Goal: Task Accomplishment & Management: Manage account settings

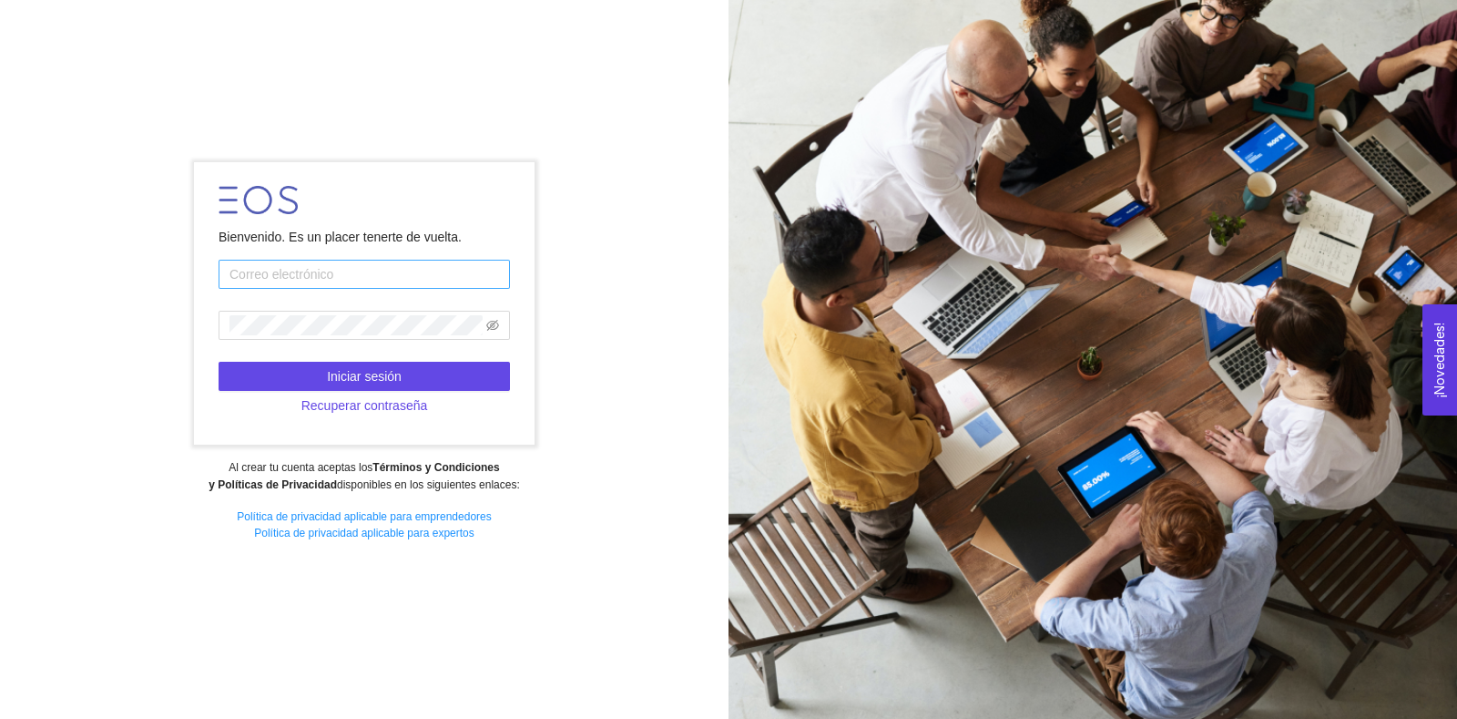
click at [431, 272] on input "text" at bounding box center [364, 274] width 291 height 29
type input "[PERSON_NAME][EMAIL_ADDRESS][DOMAIN_NAME]"
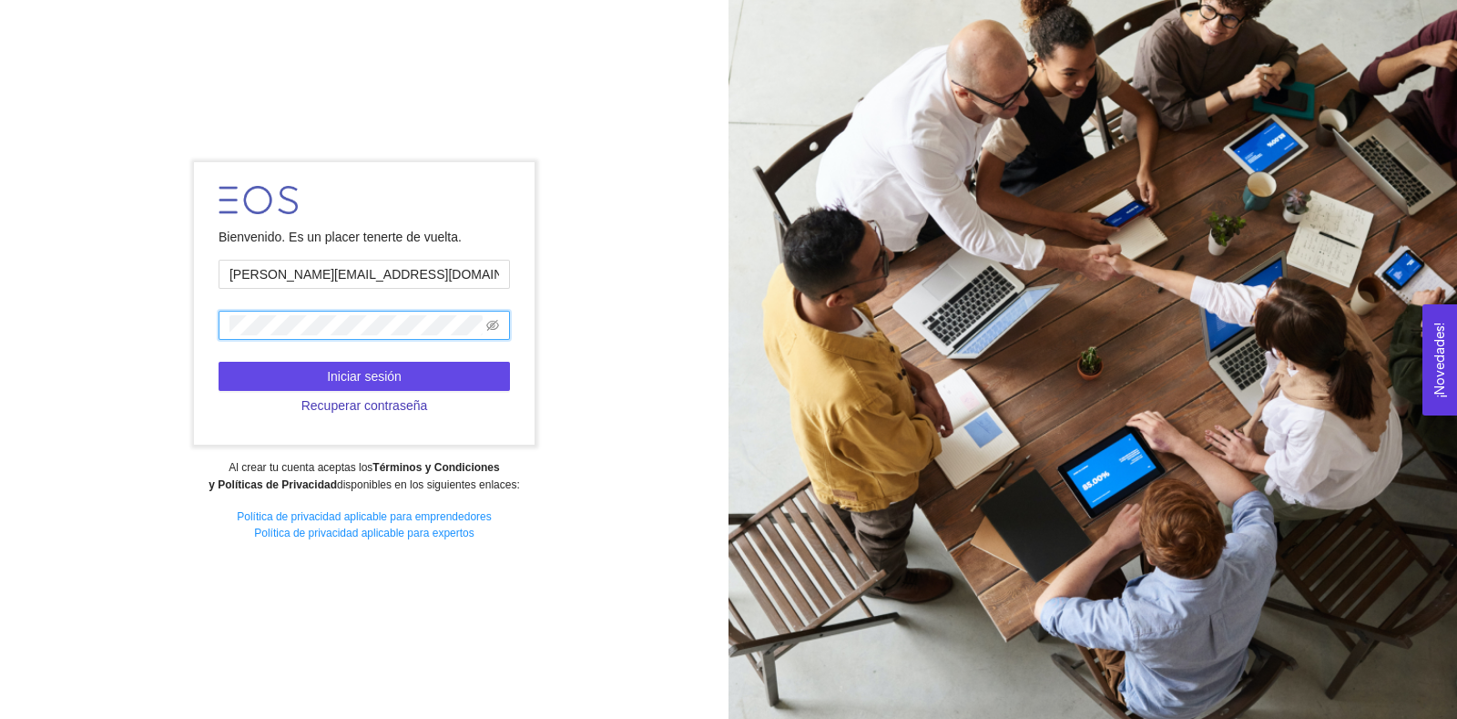
click at [355, 391] on button "Recuperar contraseña" at bounding box center [364, 405] width 291 height 29
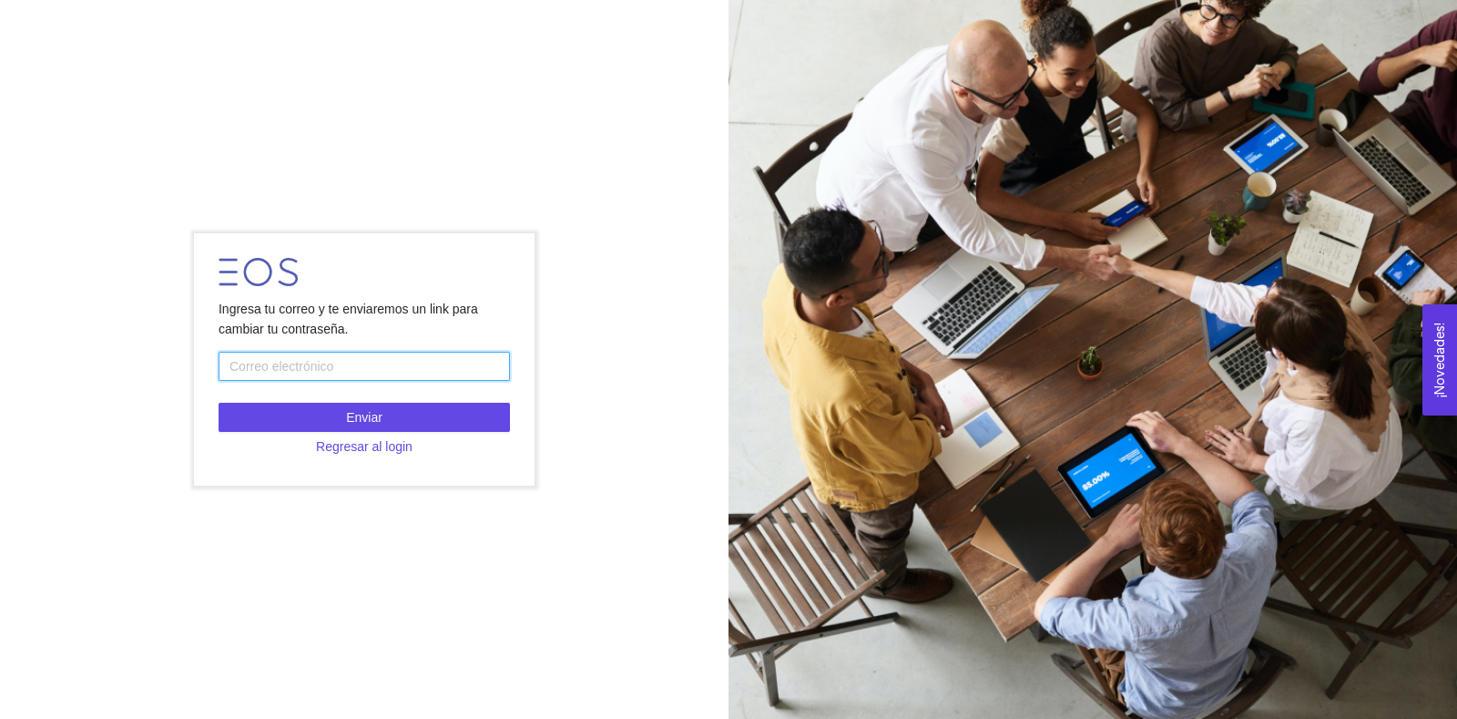
click at [371, 365] on input "text" at bounding box center [364, 366] width 291 height 29
type input "[PERSON_NAME][EMAIL_ADDRESS][DOMAIN_NAME]"
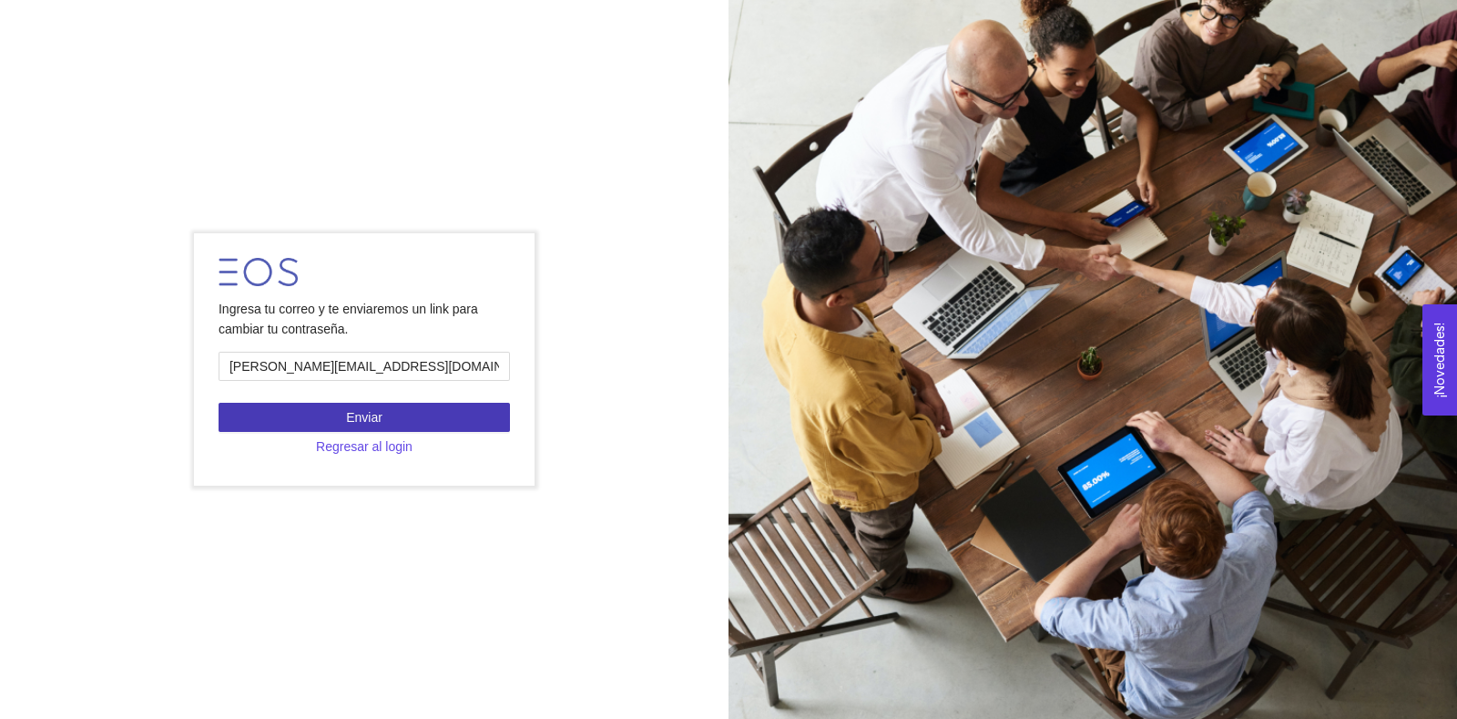
click at [394, 417] on button "Enviar" at bounding box center [364, 417] width 291 height 29
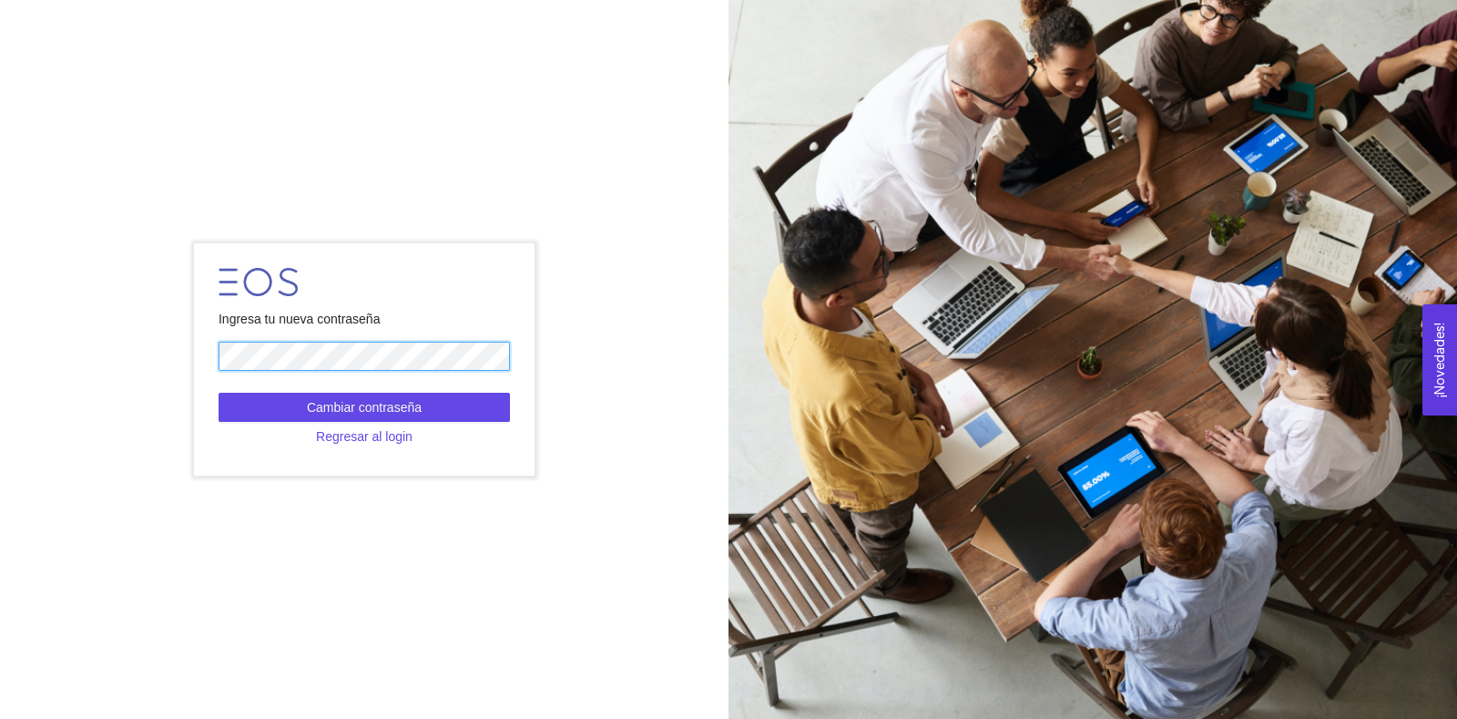
click at [182, 348] on div "Ingresa tu nueva contraseña Cambiar contraseña Regresar al login" at bounding box center [364, 359] width 729 height 256
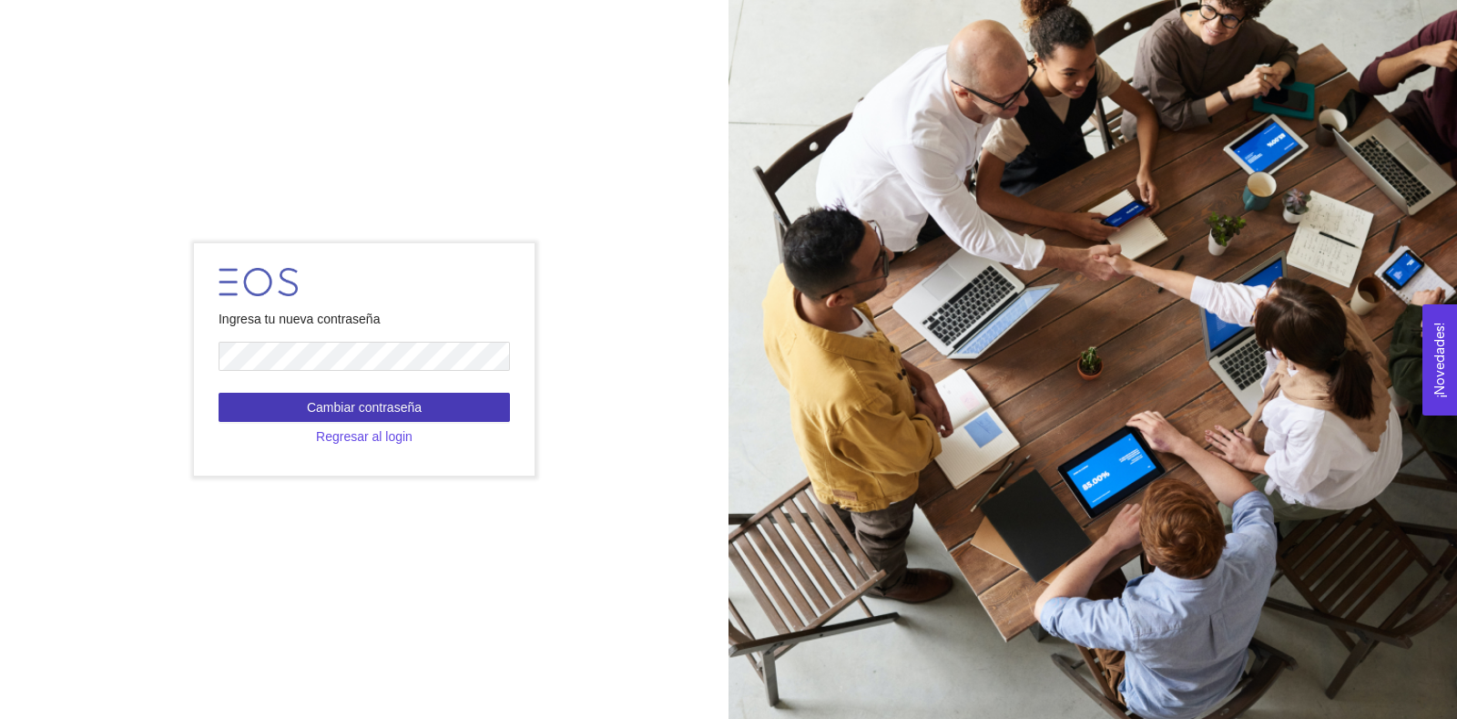
click at [379, 412] on span "Cambiar contraseña" at bounding box center [364, 407] width 115 height 20
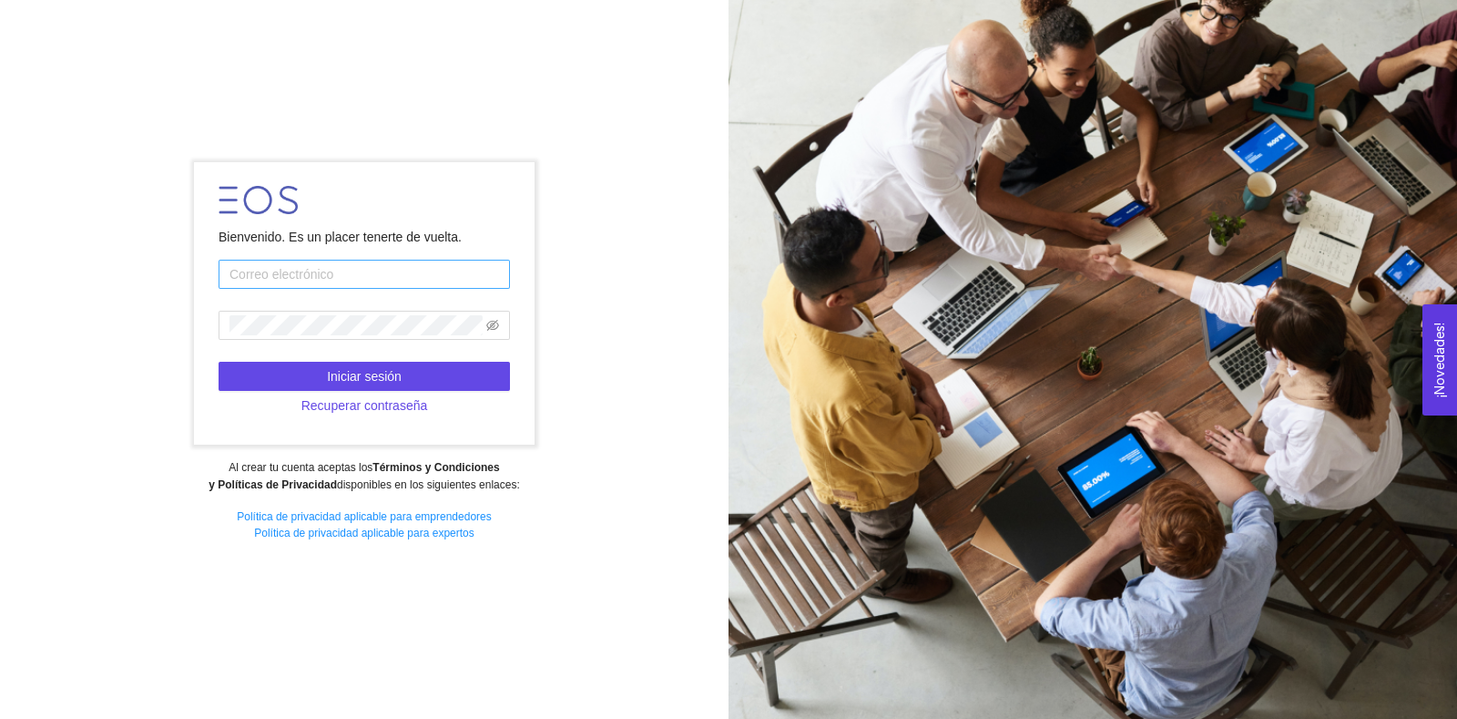
click at [372, 272] on input "text" at bounding box center [364, 274] width 291 height 29
type input "[PERSON_NAME][EMAIL_ADDRESS][DOMAIN_NAME]"
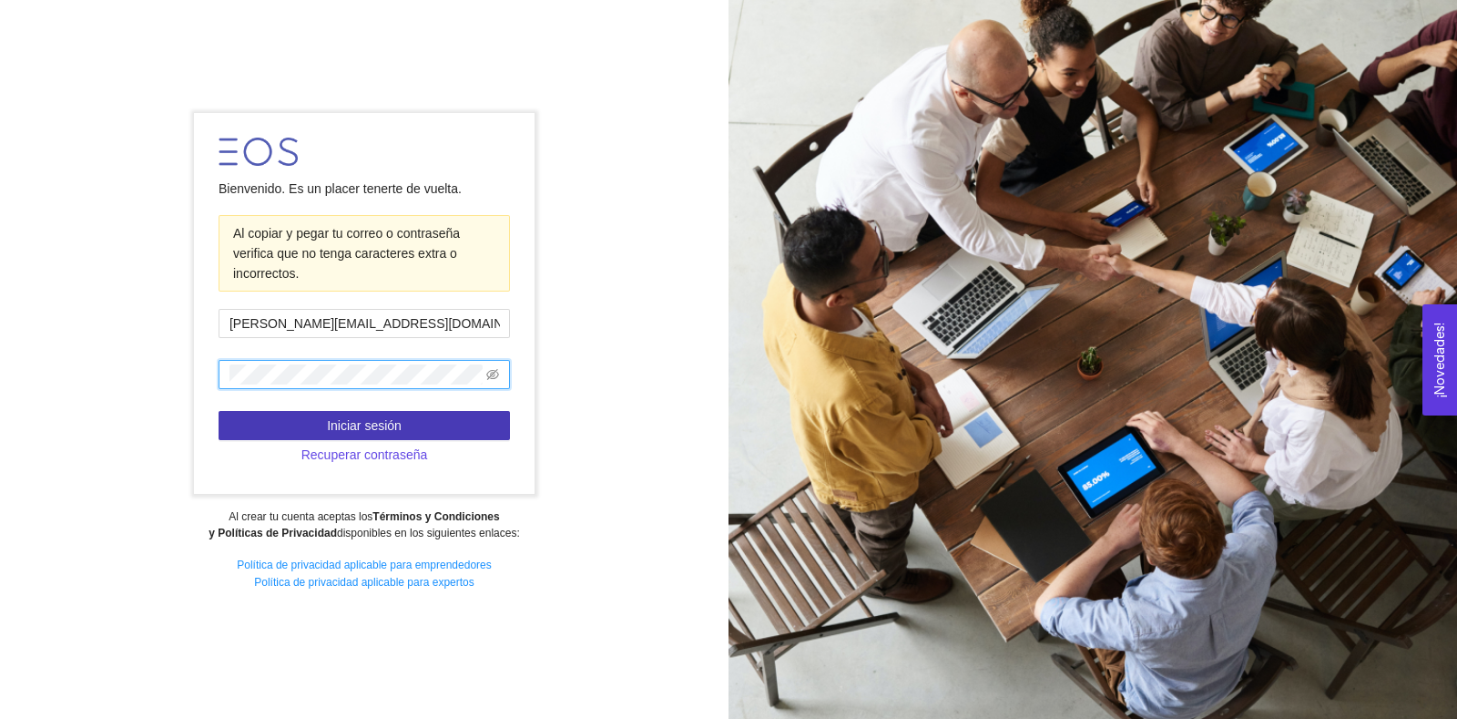
click at [332, 419] on span "Iniciar sesión" at bounding box center [364, 425] width 75 height 20
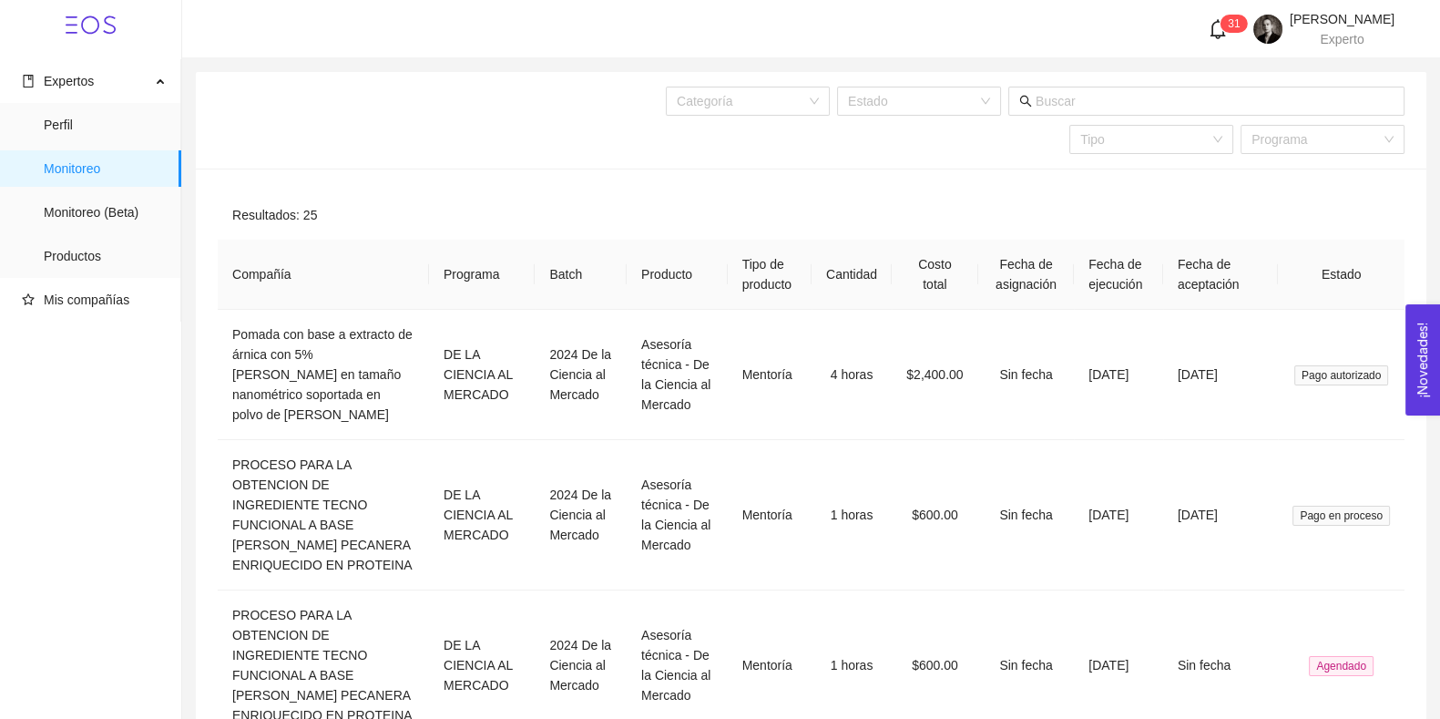
click at [583, 159] on div "Categoría Estado Tipo Programa" at bounding box center [868, 120] width 1074 height 97
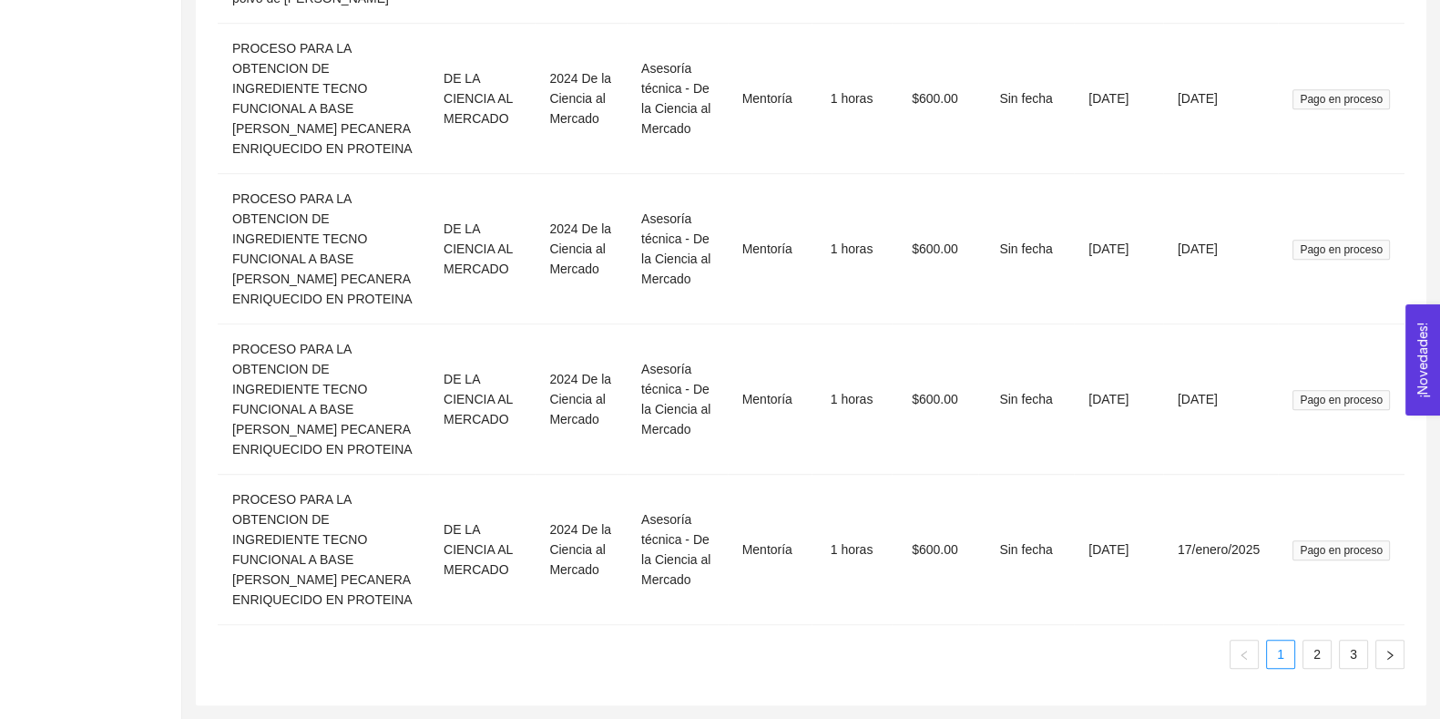
scroll to position [1265, 0]
click at [1320, 655] on link "2" at bounding box center [1316, 653] width 27 height 27
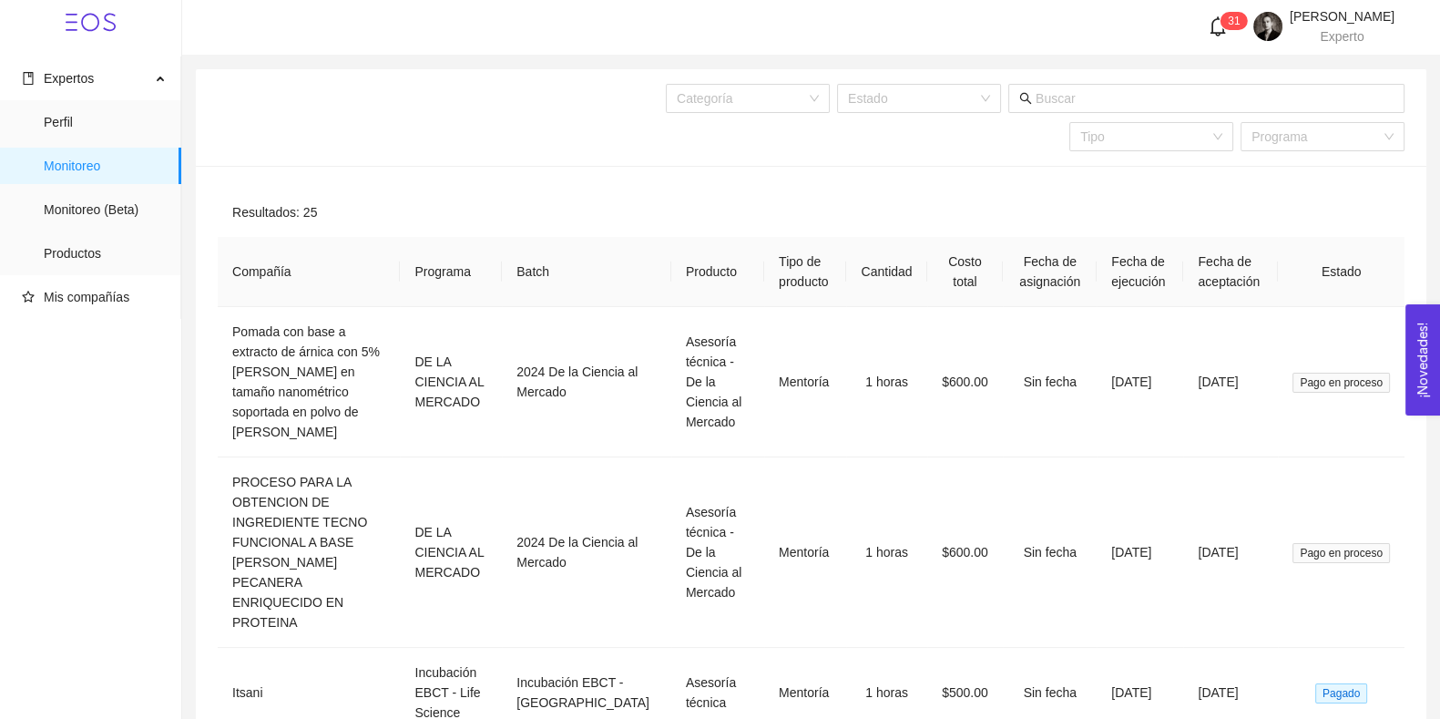
scroll to position [136, 0]
